Goal: Transaction & Acquisition: Subscribe to service/newsletter

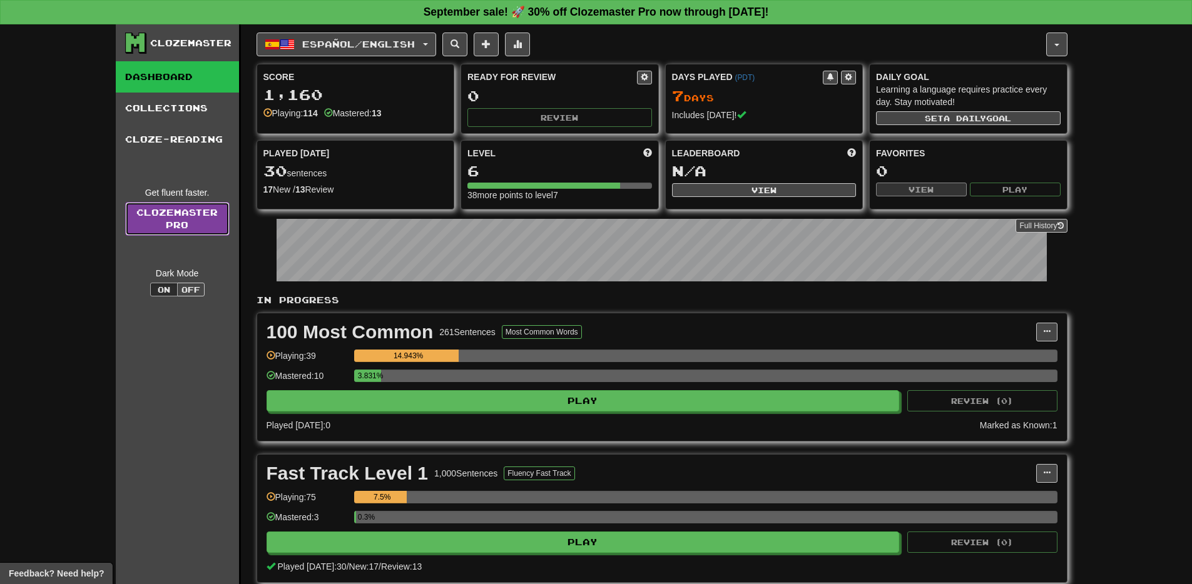
click at [176, 215] on link "Clozemaster Pro" at bounding box center [177, 219] width 105 height 34
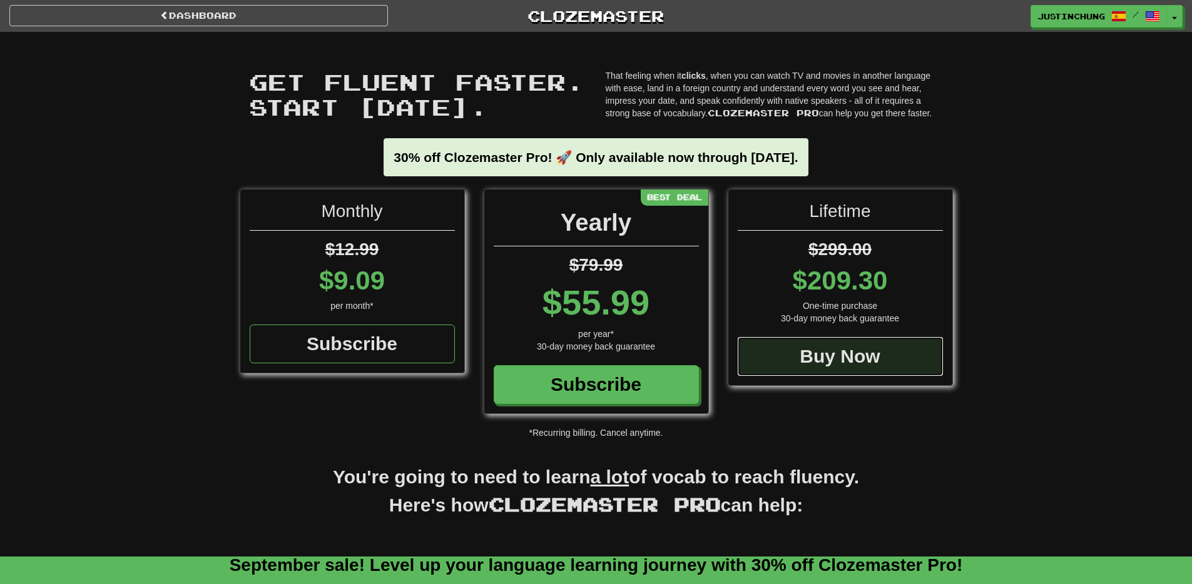
click at [863, 357] on div "Buy Now" at bounding box center [840, 356] width 205 height 39
click at [1043, 238] on div "Monthly $12.99 $9.09 per month* Subscribe Yearly $79.99 $55.99 per year* 30-day…" at bounding box center [596, 314] width 1192 height 250
click at [857, 365] on div "Buy Now" at bounding box center [840, 356] width 205 height 39
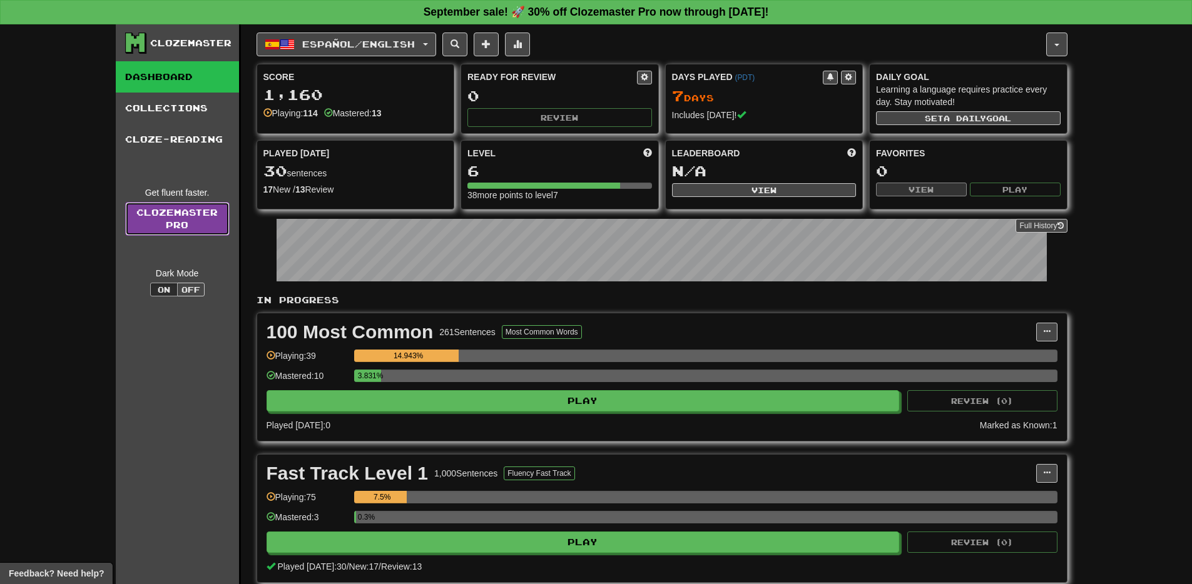
click at [165, 215] on link "Clozemaster Pro" at bounding box center [177, 219] width 105 height 34
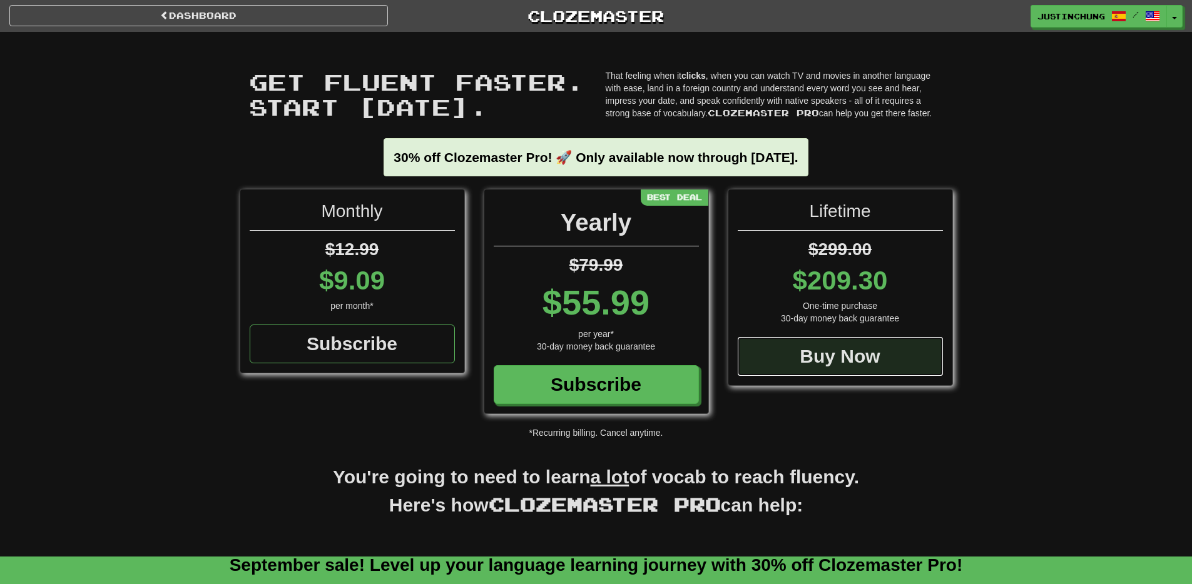
click at [847, 364] on div "Buy Now" at bounding box center [840, 356] width 205 height 39
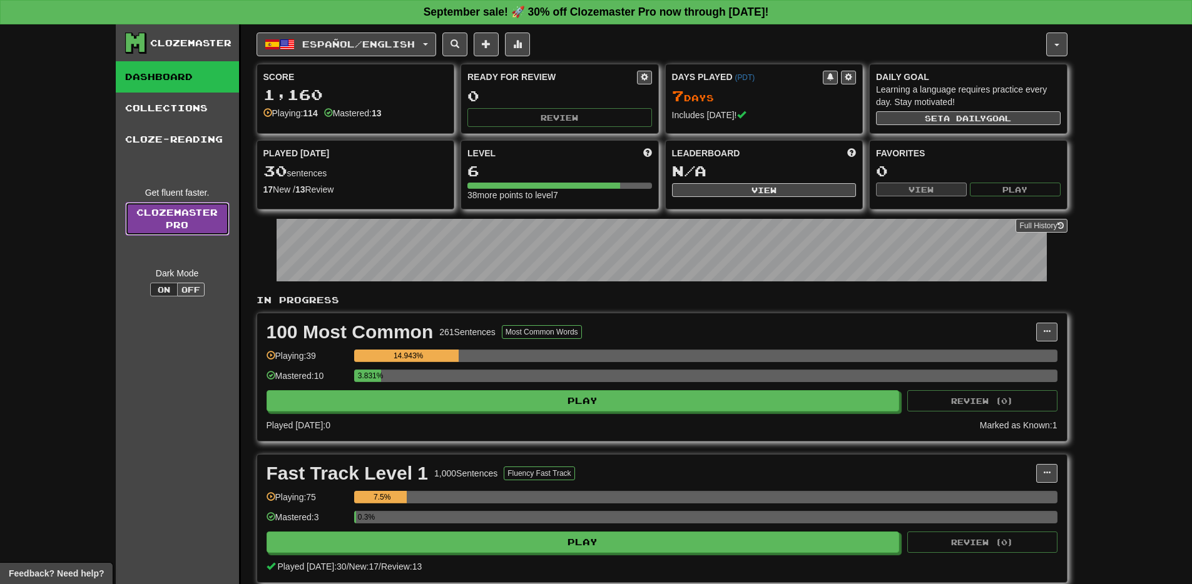
click at [148, 221] on link "Clozemaster Pro" at bounding box center [177, 219] width 105 height 34
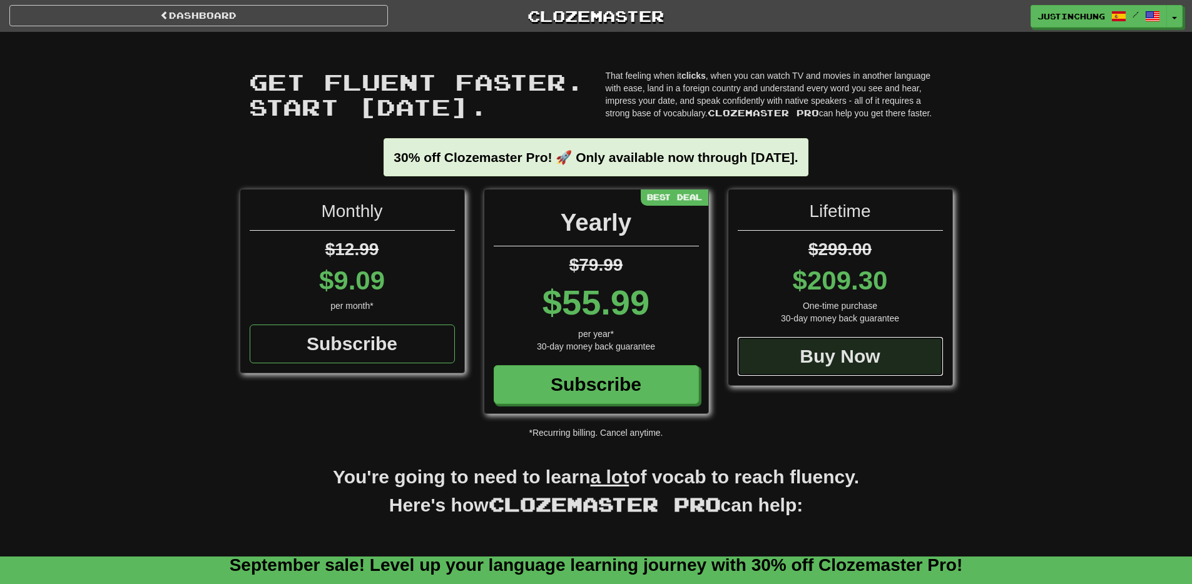
click at [779, 357] on div "Buy Now" at bounding box center [840, 356] width 205 height 39
